Goal: Task Accomplishment & Management: Manage account settings

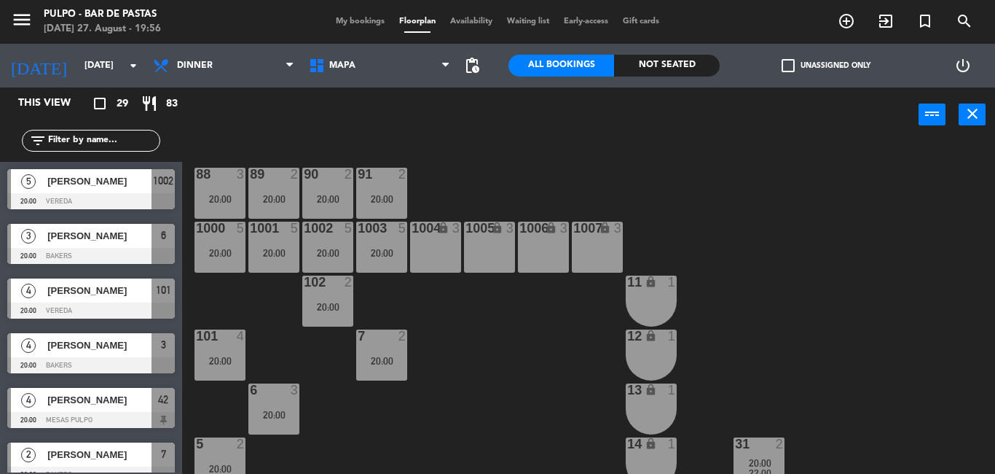
click at [352, 18] on span "My bookings" at bounding box center [360, 21] width 63 height 8
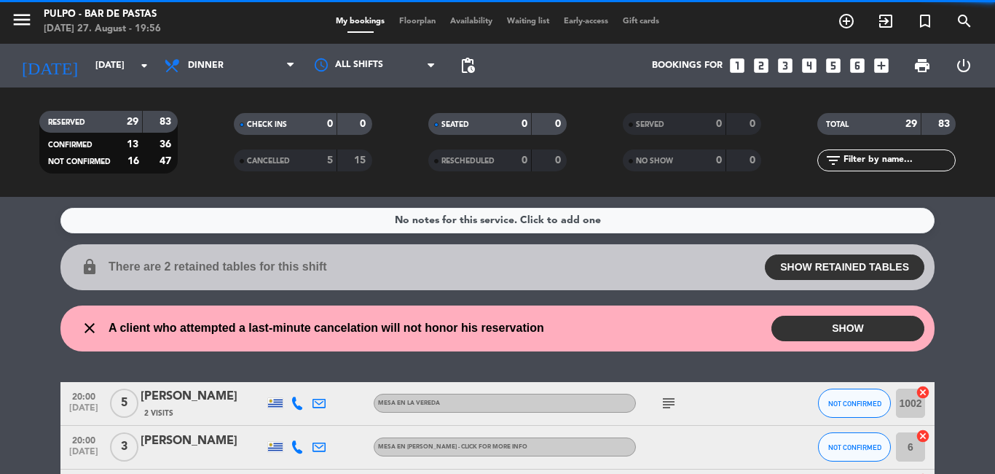
scroll to position [73, 0]
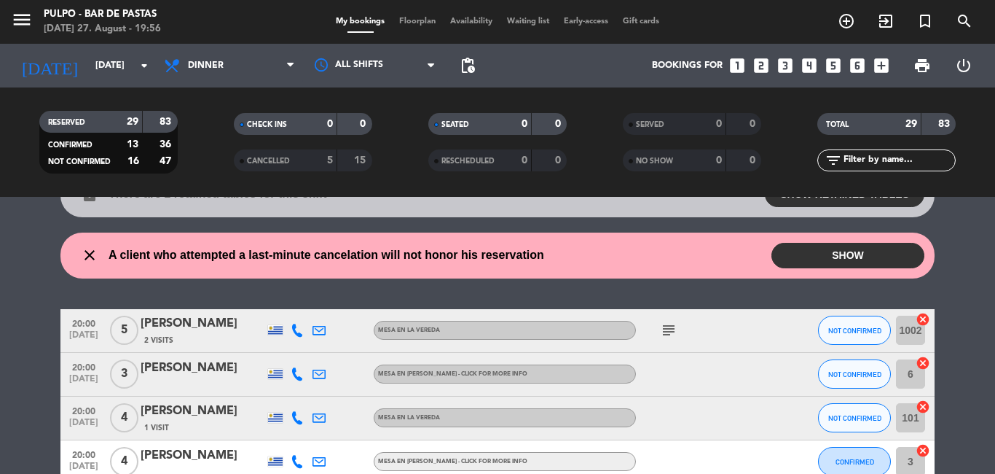
click at [666, 333] on icon "subject" at bounding box center [668, 329] width 17 height 17
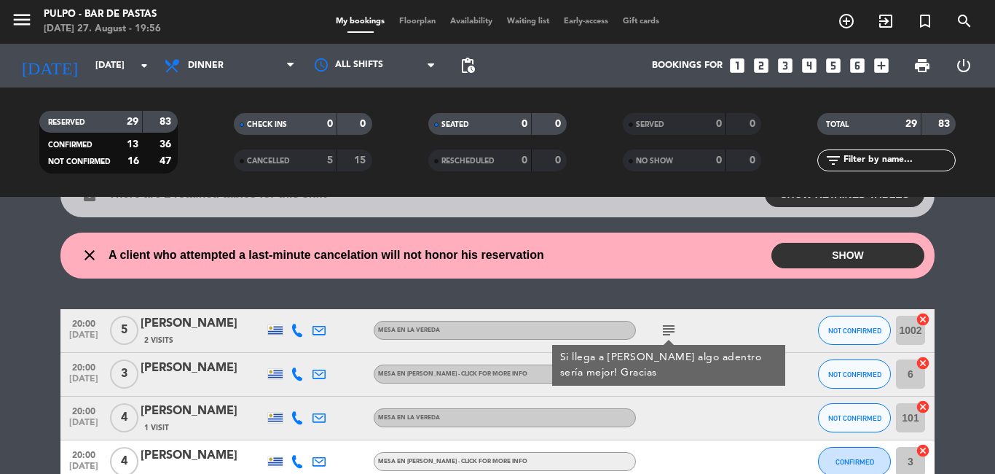
click at [666, 333] on icon "subject" at bounding box center [668, 329] width 17 height 17
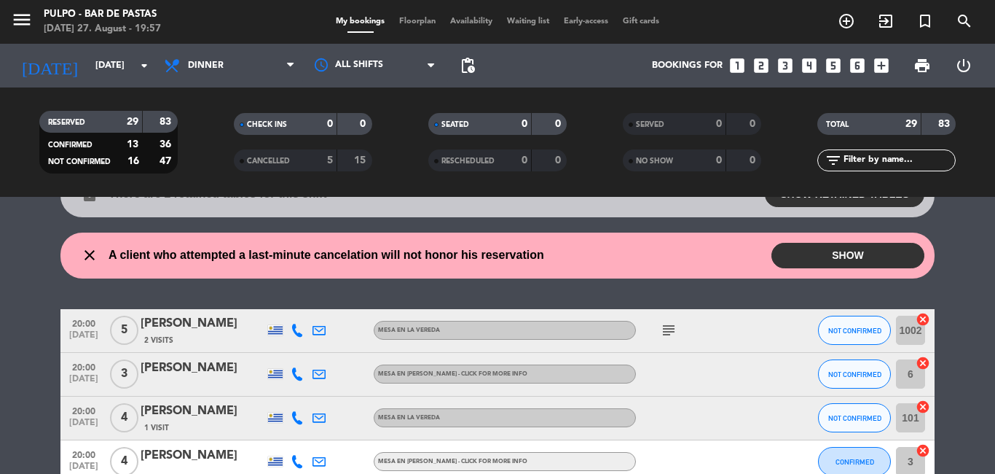
click at [898, 342] on input "1002" at bounding box center [910, 329] width 29 height 29
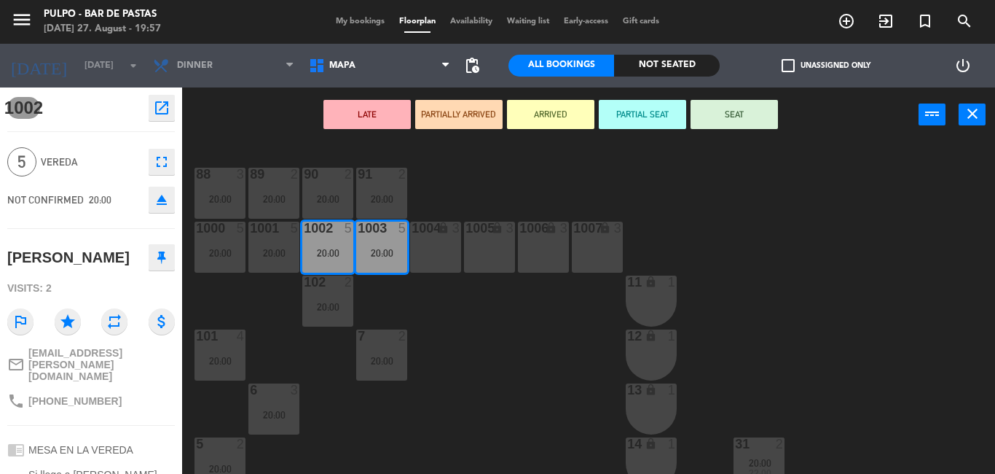
drag, startPoint x: 452, startPoint y: 355, endPoint x: 495, endPoint y: 199, distance: 161.7
click at [495, 199] on div "88 3 20:00 89 2 20:00 90 2 20:00 91 2 20:00 1000 5 20:00 1001 5 20:00 1002 5 20…" at bounding box center [593, 307] width 803 height 331
click at [153, 162] on icon "fullscreen" at bounding box center [161, 161] width 17 height 17
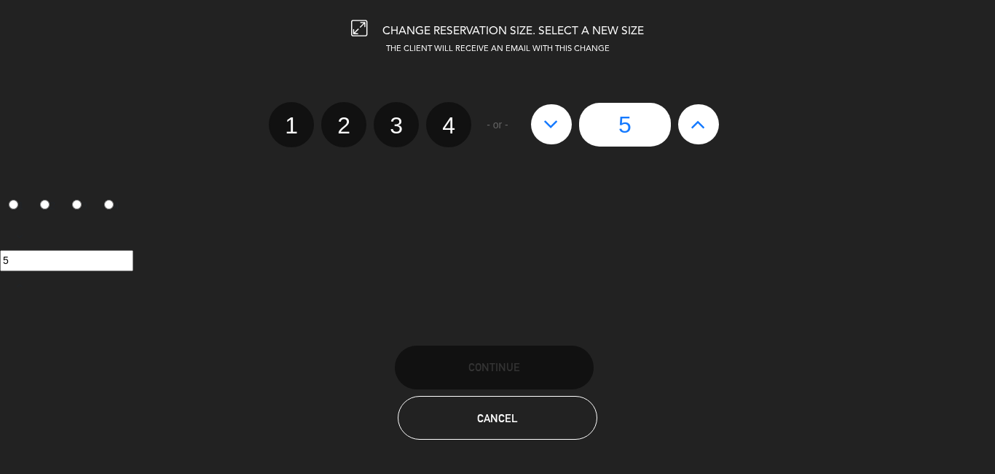
click at [477, 444] on div "CHANGE RESERVATION SIZE. SELECT A NEW SIZE THE CLIENT WILL RECEIVE AN EMAIL WIT…" at bounding box center [497, 237] width 995 height 474
click at [490, 425] on button "Cancel" at bounding box center [497, 418] width 199 height 44
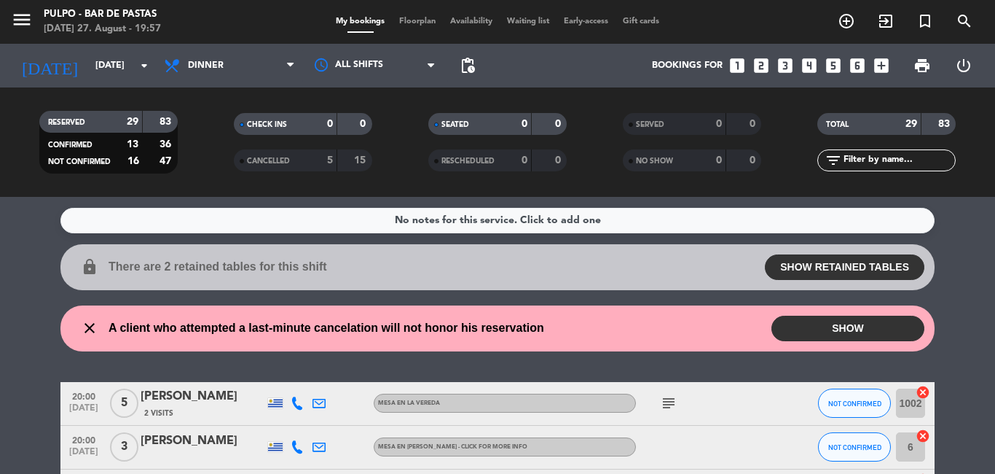
click at [683, 405] on div "subject" at bounding box center [701, 403] width 131 height 43
click at [900, 408] on input "1002" at bounding box center [910, 402] width 29 height 29
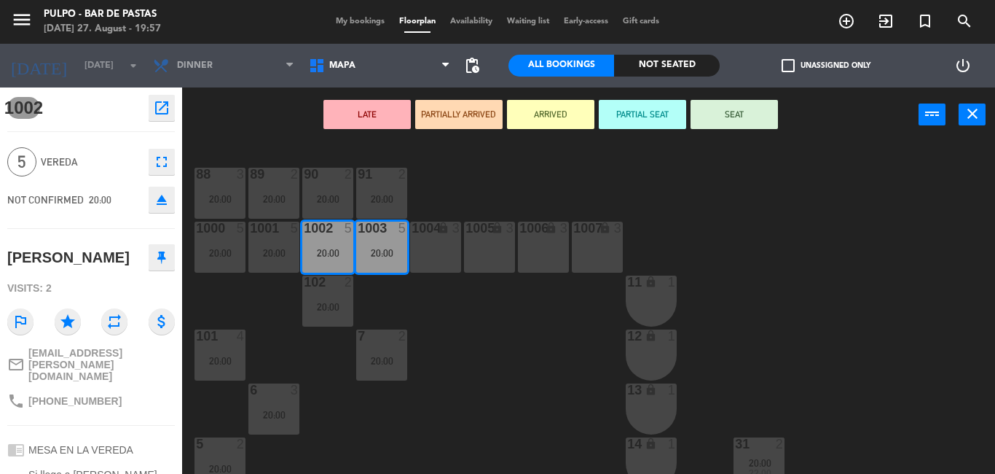
click at [153, 104] on icon "open_in_new" at bounding box center [161, 107] width 17 height 17
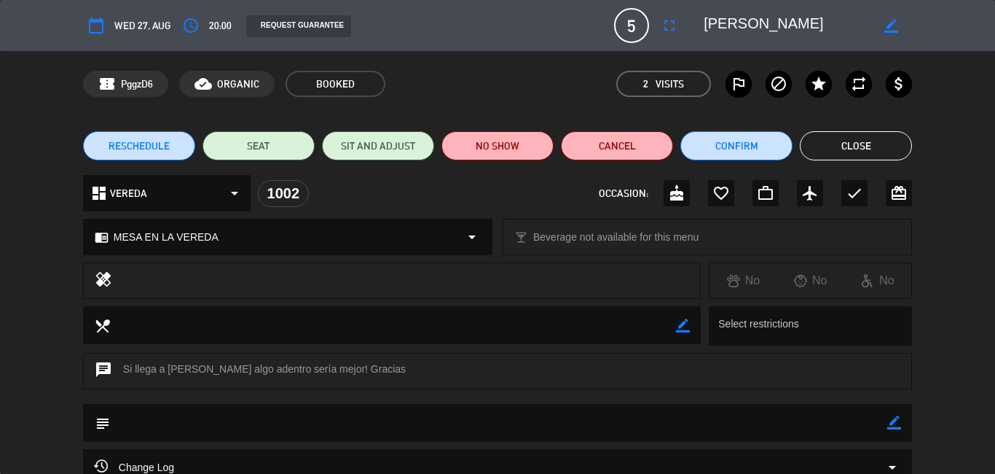
click at [204, 194] on div "dashboard VEREDA arrow_drop_down" at bounding box center [167, 193] width 168 height 36
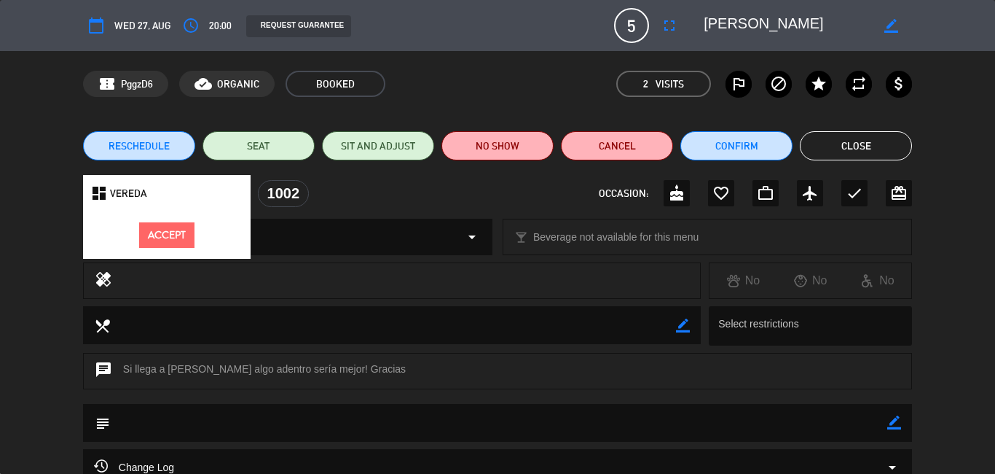
click at [126, 200] on span "VEREDA" at bounding box center [128, 193] width 37 height 17
click at [100, 192] on icon "dashboard" at bounding box center [98, 192] width 17 height 17
drag, startPoint x: 346, startPoint y: 176, endPoint x: 302, endPoint y: 187, distance: 45.2
click at [347, 173] on div "calendar_today Wed 27, Aug access_time 20:00 REQUEST GUARANTEE 5 [PERSON_NAME] …" at bounding box center [497, 237] width 995 height 474
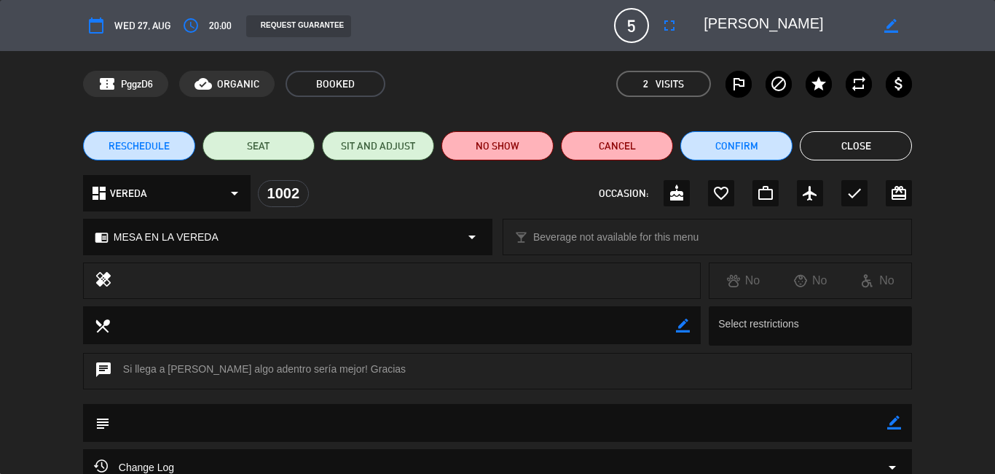
click at [272, 195] on div "1002" at bounding box center [283, 193] width 51 height 27
click at [294, 195] on div "1002" at bounding box center [283, 193] width 51 height 27
click at [288, 194] on div "1002" at bounding box center [283, 193] width 51 height 27
click at [189, 187] on div "dashboard VEREDA arrow_drop_down" at bounding box center [167, 193] width 168 height 36
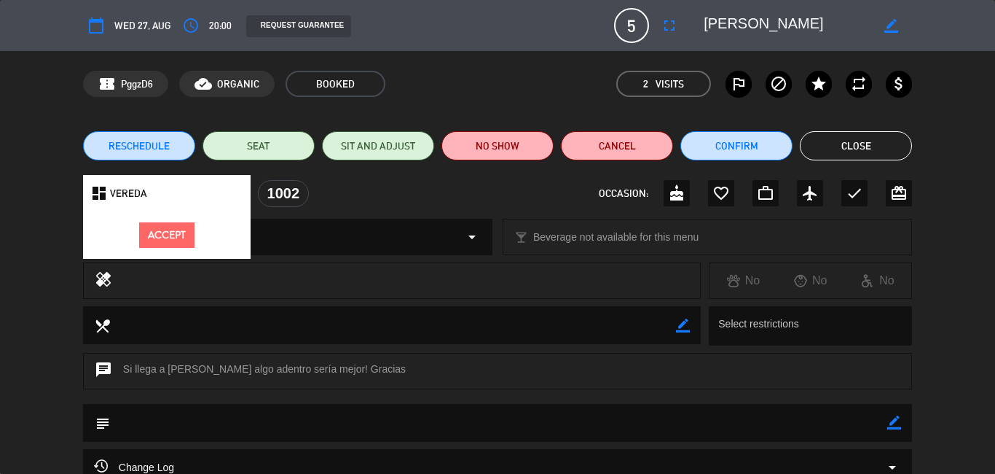
click at [168, 190] on div "dashboard VEREDA" at bounding box center [167, 193] width 168 height 36
click at [417, 182] on div "dashboard VEREDA Accept 1002 OCCASION: cake favorite_border work_outline airpla…" at bounding box center [497, 193] width 829 height 36
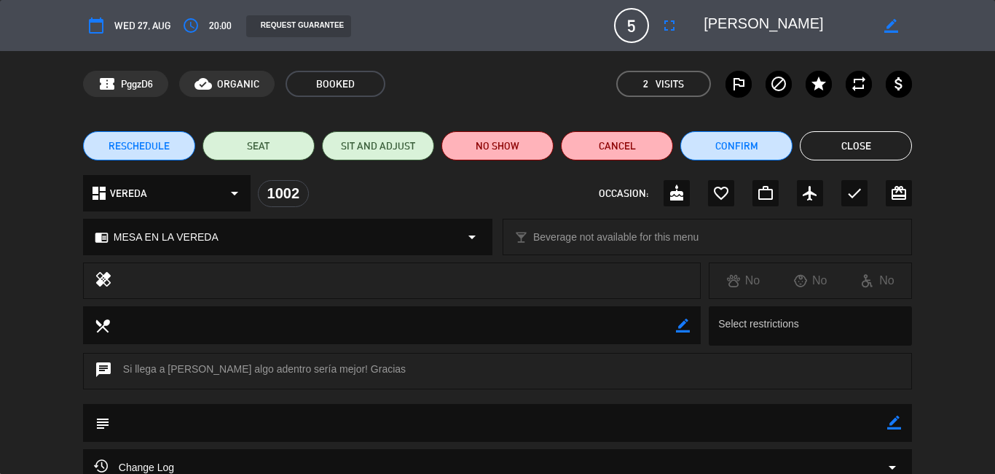
click at [884, 23] on icon "border_color" at bounding box center [891, 26] width 14 height 14
click at [884, 23] on icon at bounding box center [891, 26] width 14 height 14
click at [114, 237] on span "MESA EN LA VEREDA" at bounding box center [166, 237] width 105 height 17
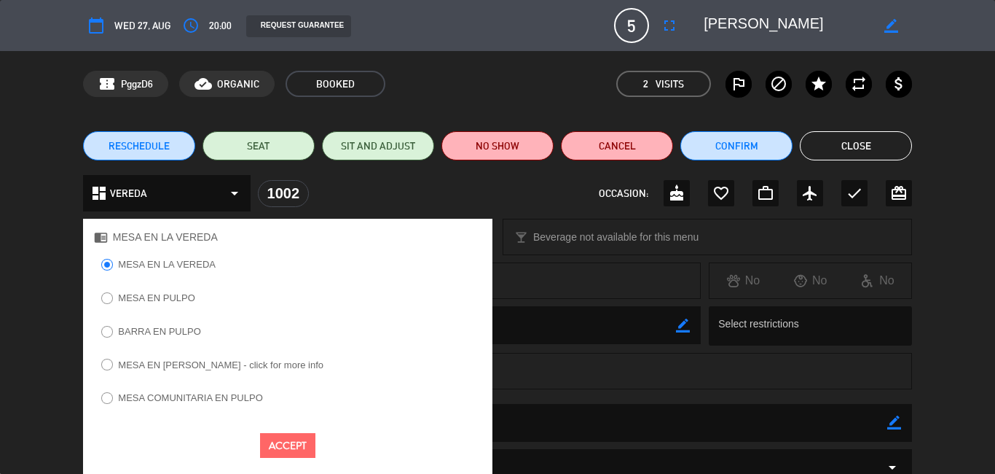
click at [105, 364] on input "MESA EN [PERSON_NAME] - click for more info" at bounding box center [105, 362] width 9 height 9
radio input "true"
click at [293, 442] on button "Accept" at bounding box center [287, 445] width 55 height 25
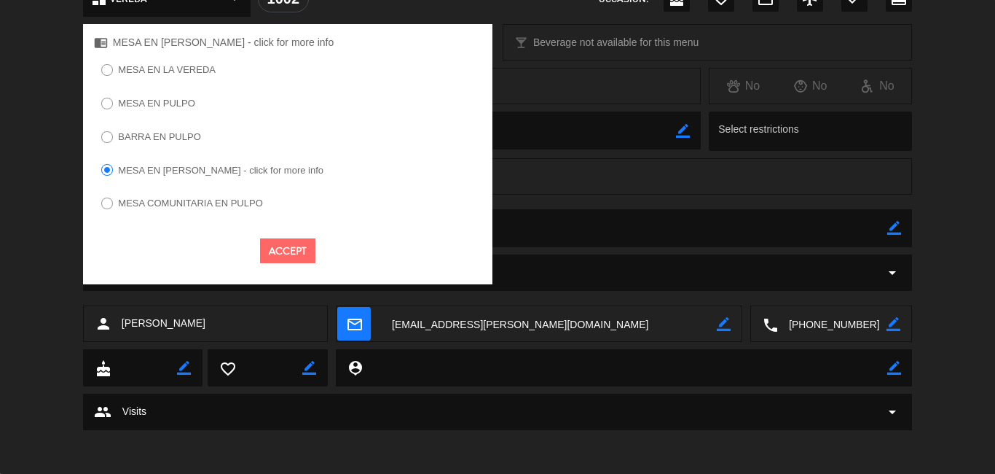
scroll to position [49, 0]
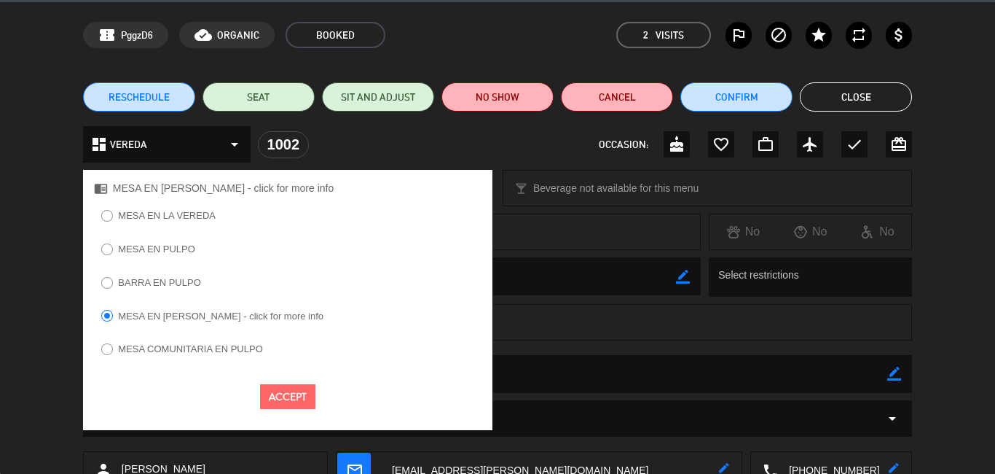
click at [307, 398] on button "Accept" at bounding box center [287, 396] width 55 height 25
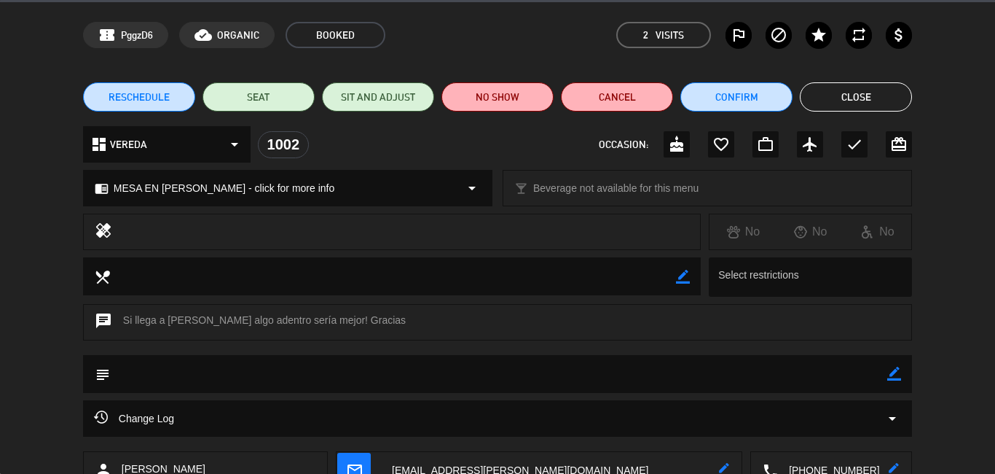
click at [451, 183] on div "chrome_reader_mode MESA EN [PERSON_NAME] - click for more info arrow_drop_down" at bounding box center [288, 187] width 408 height 35
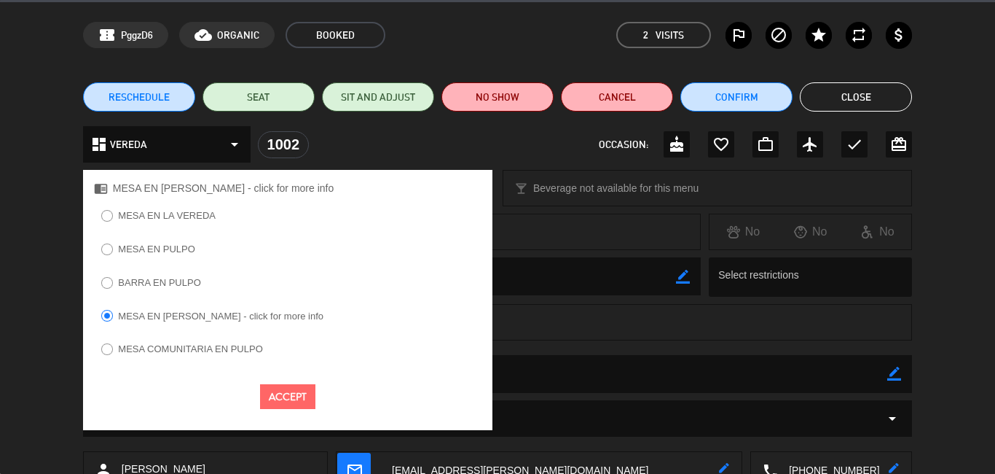
click at [281, 393] on button "Accept" at bounding box center [287, 396] width 55 height 25
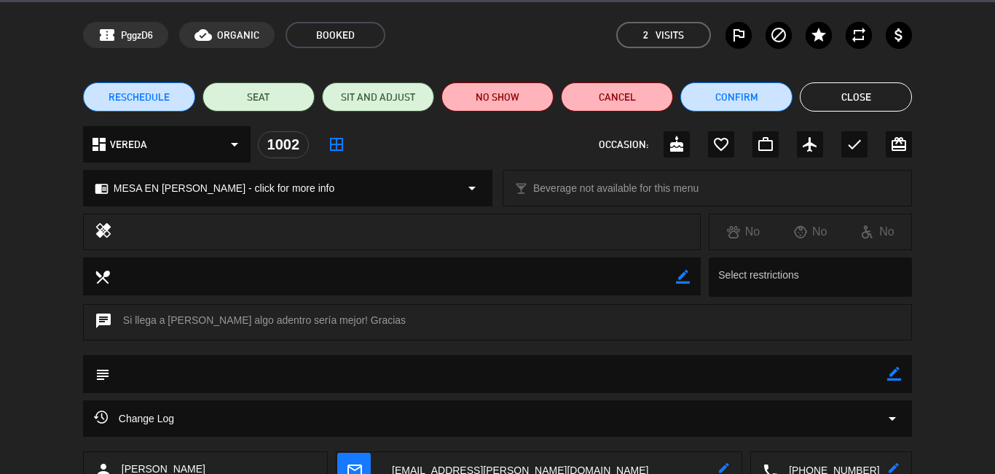
click at [896, 94] on button "Close" at bounding box center [856, 96] width 112 height 29
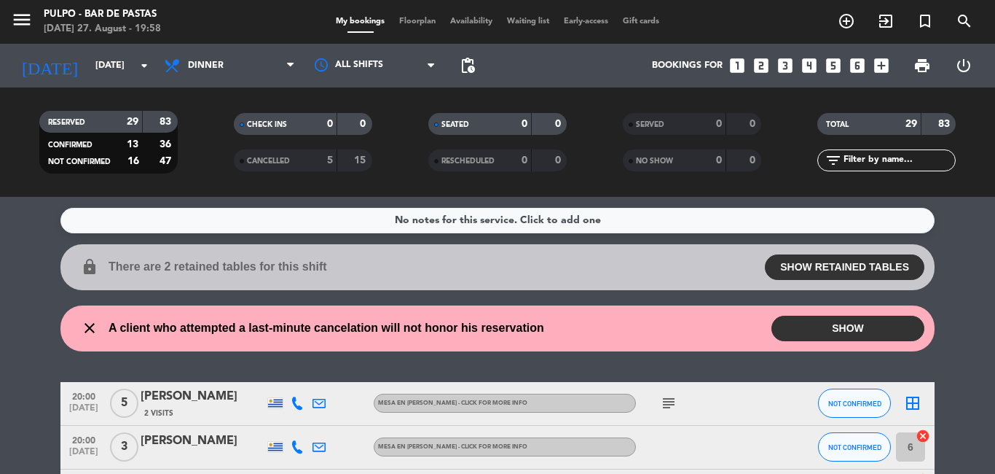
click at [844, 330] on button "SHOW" at bounding box center [848, 327] width 153 height 25
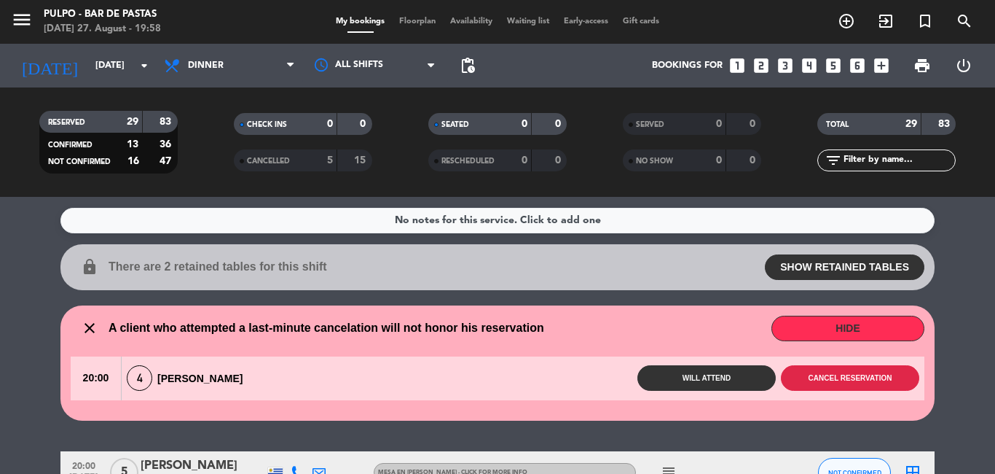
click at [896, 379] on button "Cancel reservation" at bounding box center [850, 377] width 138 height 25
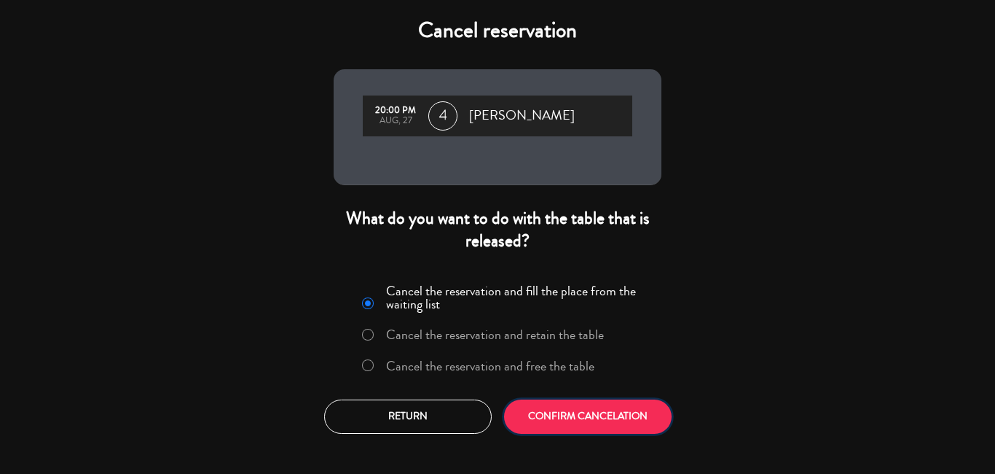
click at [593, 418] on button "CONFIRM CANCELATION" at bounding box center [588, 416] width 168 height 34
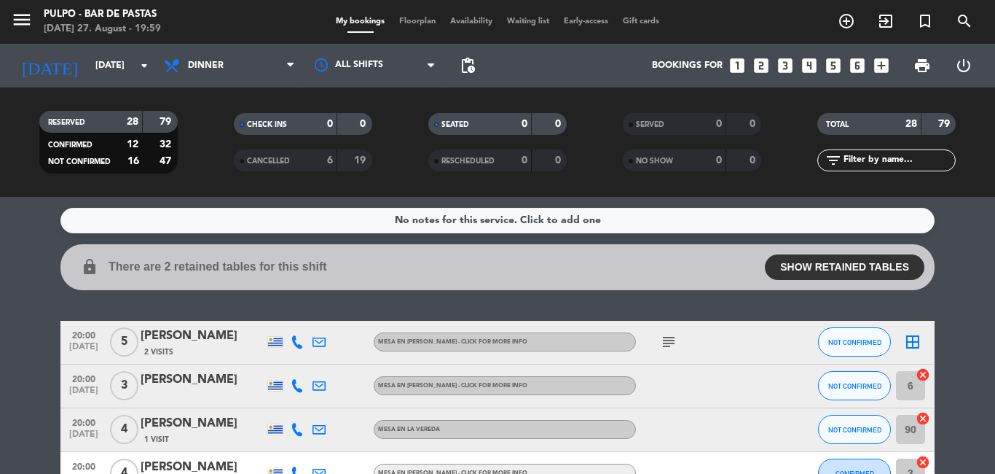
click at [916, 348] on div "border_all" at bounding box center [913, 342] width 44 height 43
click at [906, 337] on icon "border_all" at bounding box center [912, 341] width 17 height 17
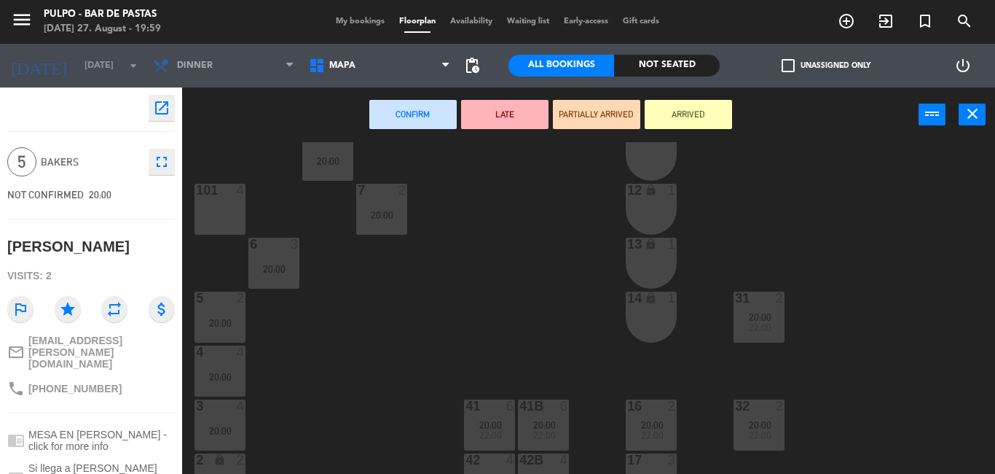
scroll to position [219, 0]
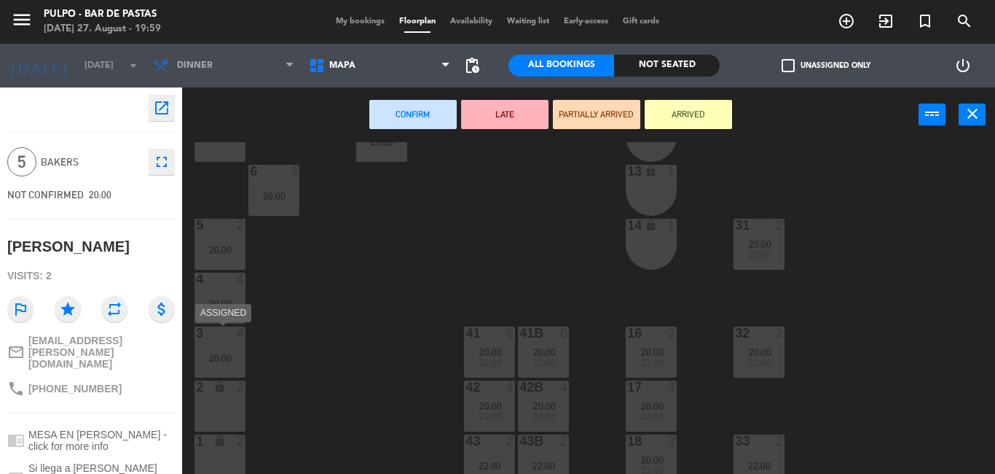
click at [217, 337] on div at bounding box center [220, 332] width 24 height 13
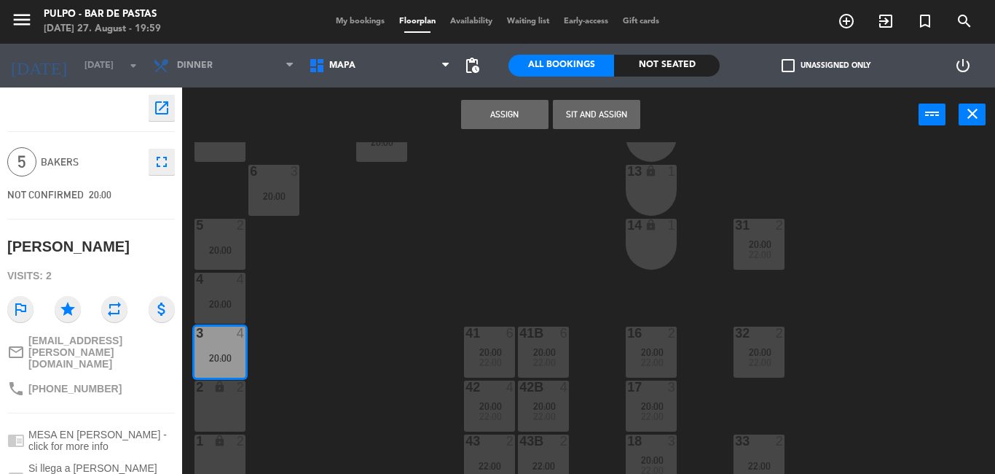
click at [525, 118] on button "Assign" at bounding box center [504, 114] width 87 height 29
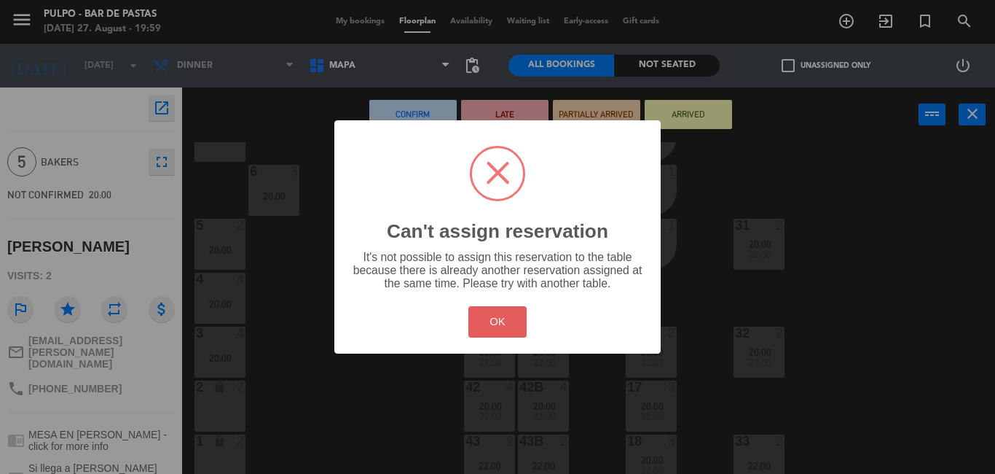
click at [506, 319] on button "OK" at bounding box center [497, 321] width 59 height 31
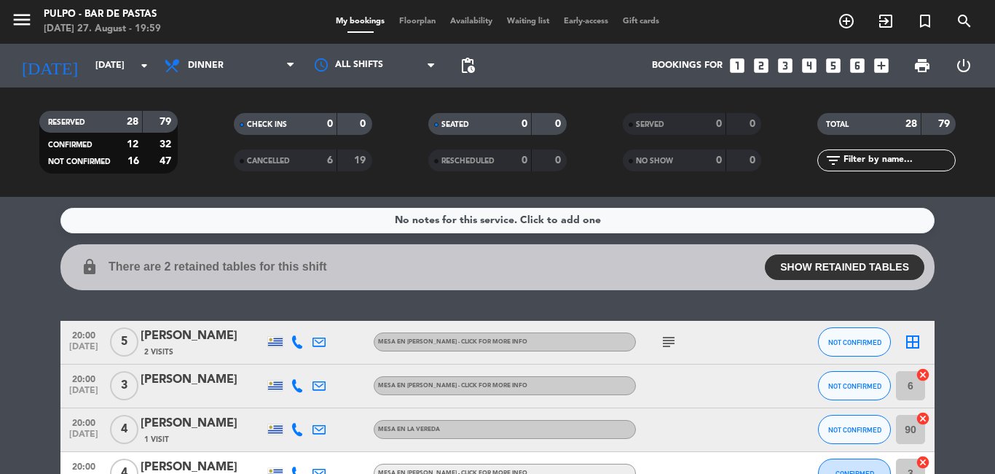
scroll to position [146, 0]
